Goal: Check status: Check status

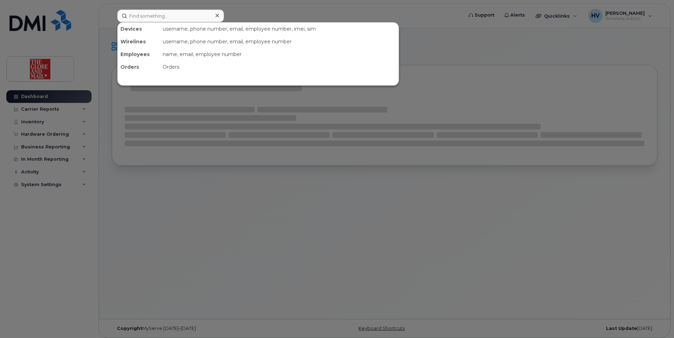
click at [144, 14] on input at bounding box center [170, 16] width 107 height 13
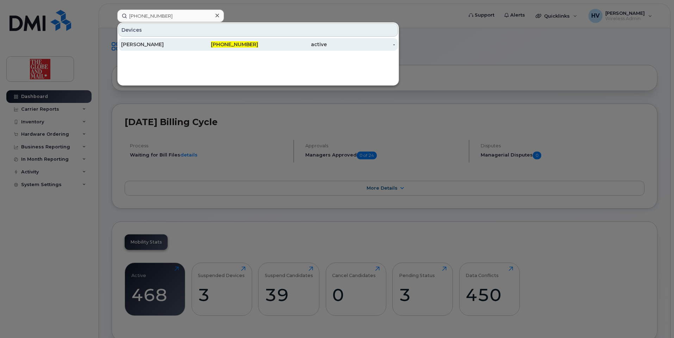
type input "437-922-3021"
click at [170, 46] on div "Shyamkumar, Vignesh" at bounding box center [155, 44] width 69 height 7
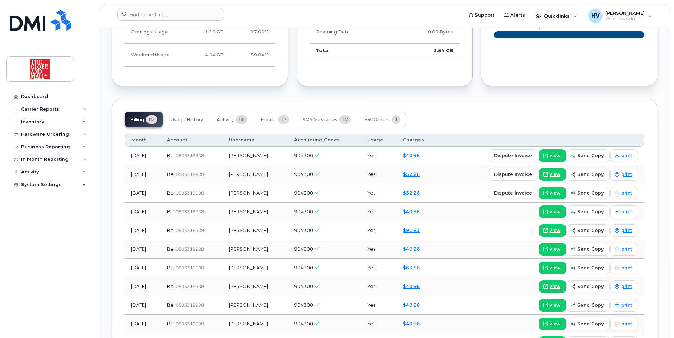
scroll to position [563, 0]
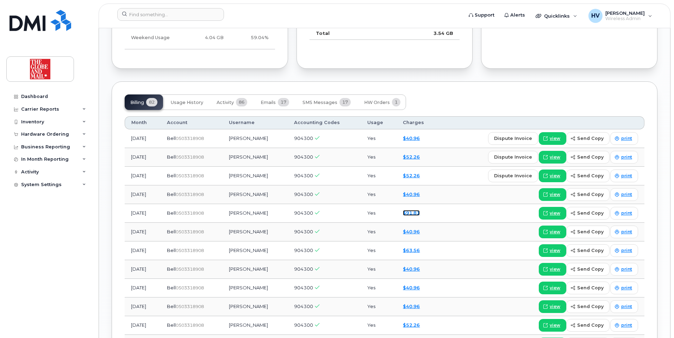
click at [420, 212] on link "$91.81" at bounding box center [411, 213] width 17 height 6
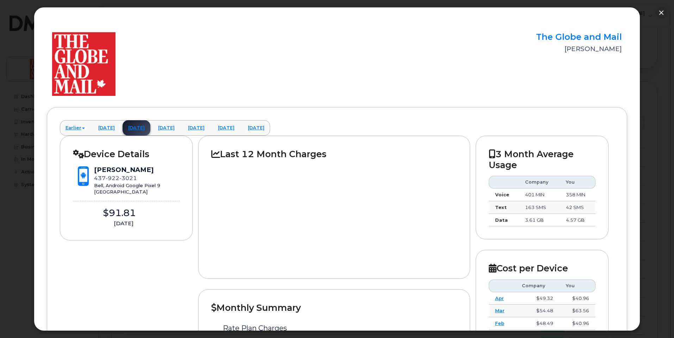
scroll to position [0, 0]
